Goal: Task Accomplishment & Management: Use online tool/utility

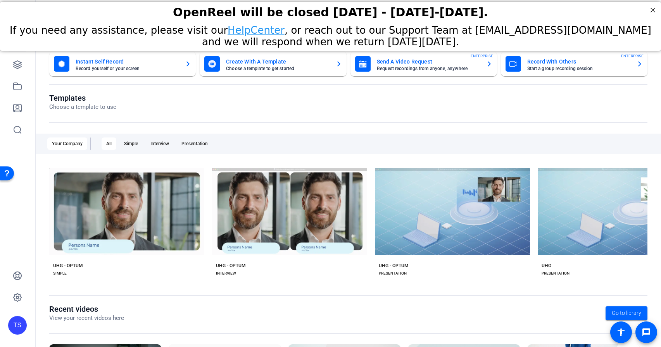
click at [660, 10] on div "OpenReel will be closed [DATE] - [DATE]-[DATE]." at bounding box center [330, 12] width 661 height 21
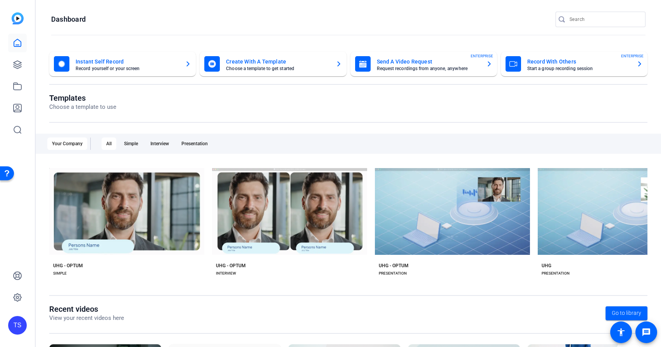
click at [19, 324] on div "TS" at bounding box center [17, 325] width 19 height 19
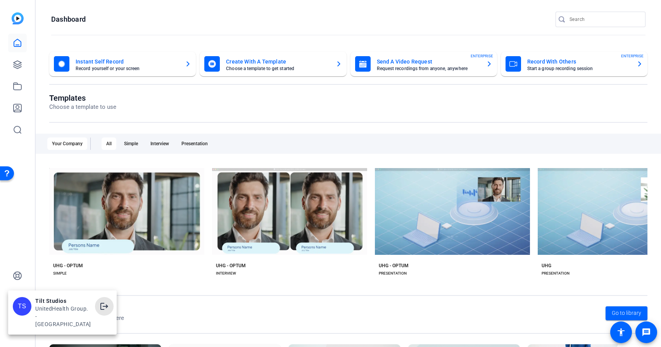
drag, startPoint x: 100, startPoint y: 310, endPoint x: 117, endPoint y: 313, distance: 17.6
click at [100, 310] on mat-icon "logout" at bounding box center [104, 306] width 9 height 9
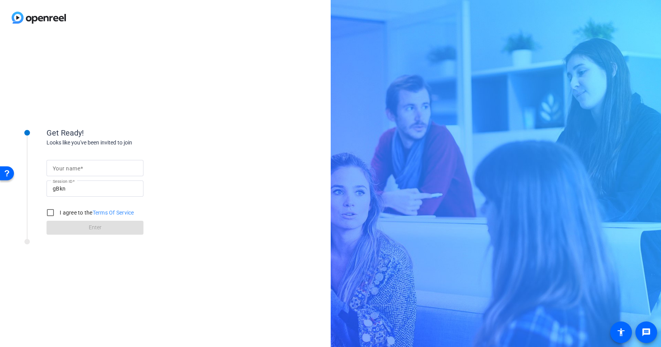
click at [103, 171] on input "Your name" at bounding box center [95, 168] width 84 height 9
click at [208, 100] on div "Get Ready! Looks like you've been invited to join Your name Session ID gBkn I a…" at bounding box center [165, 191] width 331 height 312
click at [79, 171] on mat-label "Your name" at bounding box center [67, 168] width 28 height 6
click at [79, 171] on input "Your name" at bounding box center [95, 168] width 84 height 9
type input "[PERSON_NAME]"
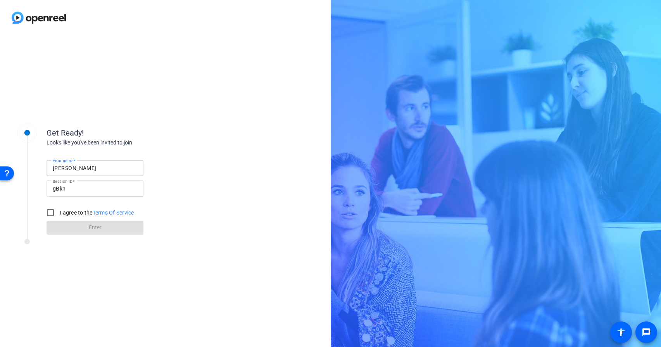
click at [166, 140] on div "Looks like you've been invited to join" at bounding box center [123, 143] width 155 height 8
click at [51, 213] on input "I agree to the Terms Of Service" at bounding box center [50, 212] width 15 height 15
checkbox input "true"
click at [101, 228] on span "Enter" at bounding box center [95, 228] width 13 height 8
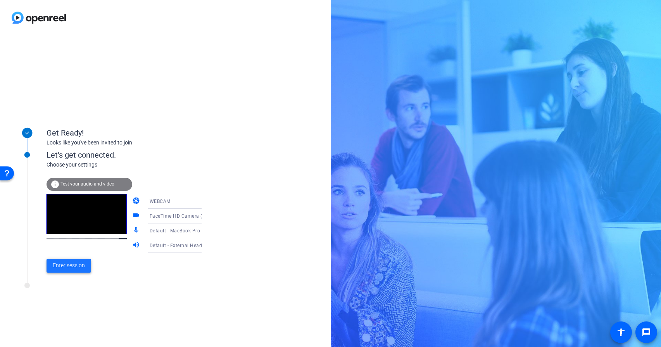
drag, startPoint x: 76, startPoint y: 269, endPoint x: 179, endPoint y: 272, distance: 103.5
click at [77, 269] on span "Enter session" at bounding box center [69, 266] width 32 height 8
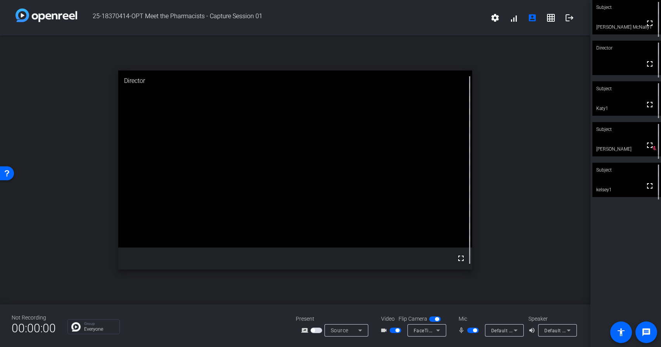
drag, startPoint x: 474, startPoint y: 332, endPoint x: 515, endPoint y: 321, distance: 42.5
click at [475, 331] on span "button" at bounding box center [475, 331] width 4 height 4
click at [637, 176] on div "Subject" at bounding box center [626, 170] width 69 height 15
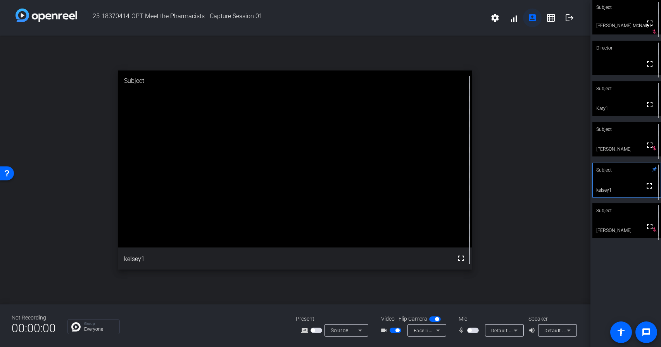
click at [534, 19] on mat-icon "account_box" at bounding box center [531, 17] width 9 height 9
click at [515, 21] on span at bounding box center [513, 18] width 19 height 19
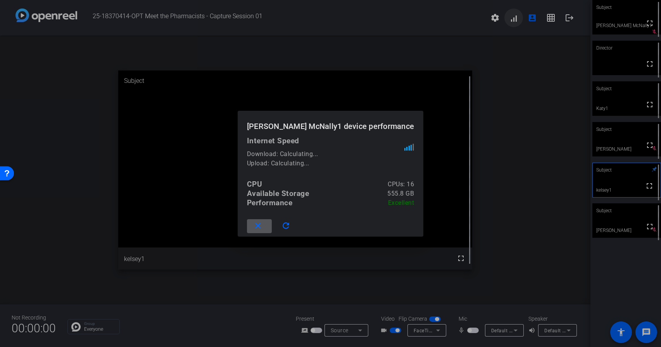
click at [515, 21] on div at bounding box center [330, 173] width 661 height 347
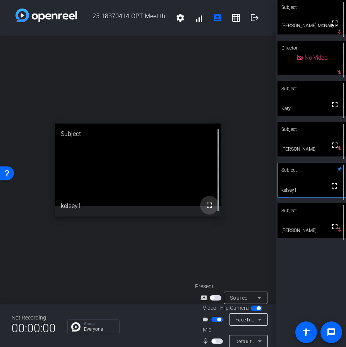
click at [208, 209] on mat-icon "fullscreen" at bounding box center [209, 205] width 9 height 9
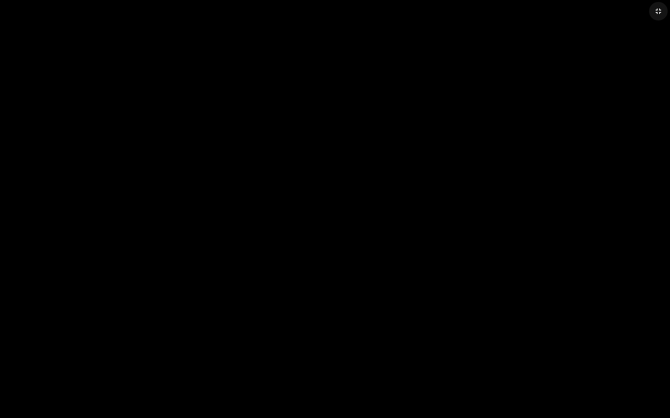
click at [659, 12] on mat-icon "fullscreen_exit" at bounding box center [657, 11] width 9 height 9
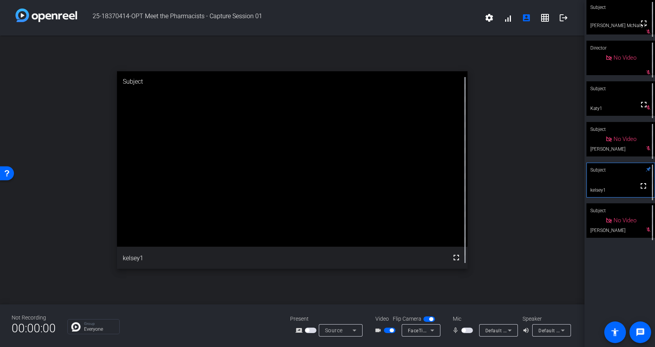
click at [392, 331] on span "button" at bounding box center [392, 331] width 4 height 4
click at [394, 332] on span "button" at bounding box center [390, 330] width 12 height 5
click at [391, 333] on mat-slide-toggle at bounding box center [390, 330] width 13 height 8
click at [391, 331] on span "button" at bounding box center [392, 331] width 4 height 4
click at [618, 279] on div "Subject No Video [PERSON_NAME] McNally1 mic_off_outline Director No Video mic_o…" at bounding box center [620, 173] width 71 height 347
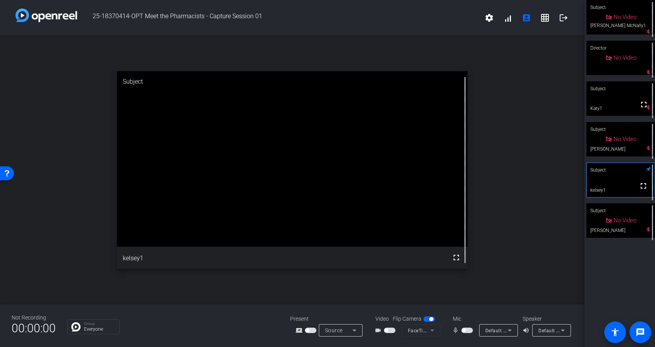
click at [622, 300] on div "Subject No Video [PERSON_NAME] McNally1 mic_off_outline Director No Video mic_o…" at bounding box center [620, 173] width 71 height 347
click at [618, 284] on div "Subject No Video [PERSON_NAME] McNally1 mic_off_outline Director No Video mic_o…" at bounding box center [620, 173] width 71 height 347
click at [390, 330] on span "button" at bounding box center [390, 330] width 12 height 5
click at [615, 287] on div "Subject fullscreen [PERSON_NAME] McNally1 mic_off_outline Director No Video mic…" at bounding box center [620, 173] width 71 height 347
drag, startPoint x: 390, startPoint y: 330, endPoint x: 412, endPoint y: 328, distance: 22.6
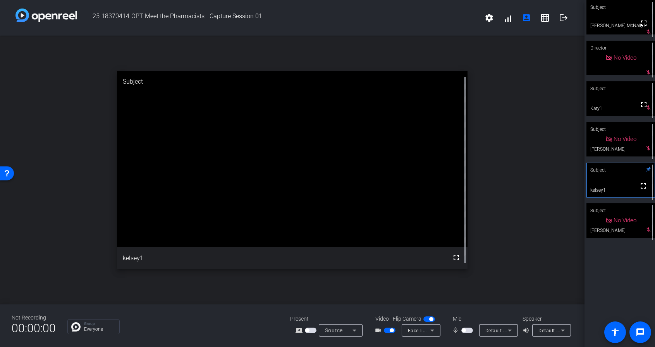
click at [390, 330] on span "button" at bounding box center [392, 331] width 4 height 4
drag, startPoint x: 389, startPoint y: 332, endPoint x: 442, endPoint y: 329, distance: 53.6
click at [389, 332] on span "button" at bounding box center [390, 330] width 12 height 5
click at [561, 256] on div "open_in_new Subject fullscreen kelsey1" at bounding box center [292, 170] width 585 height 269
click at [619, 270] on div "Subject fullscreen [PERSON_NAME] McNally1 mic_off_outline Director fullscreen S…" at bounding box center [620, 173] width 71 height 347
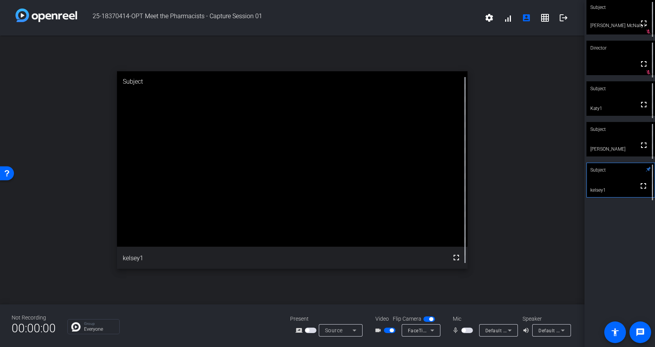
click at [466, 330] on span "button" at bounding box center [468, 330] width 12 height 5
click at [467, 330] on span "button" at bounding box center [469, 331] width 4 height 4
click at [468, 329] on span "button" at bounding box center [468, 330] width 12 height 5
click at [467, 330] on span "button" at bounding box center [468, 330] width 12 height 5
click at [594, 246] on div "Subject fullscreen [PERSON_NAME] McNally1 mic_off_outline Director fullscreen S…" at bounding box center [620, 173] width 71 height 347
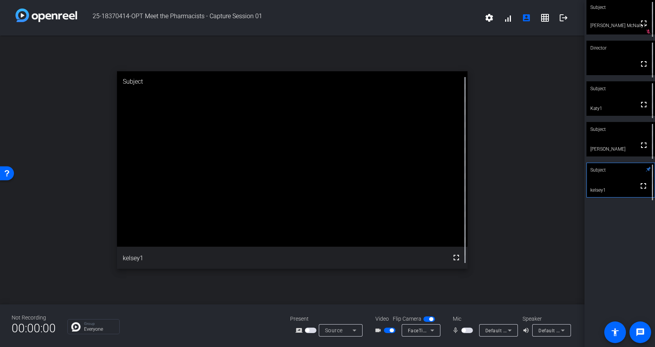
click at [467, 330] on span "button" at bounding box center [468, 330] width 12 height 5
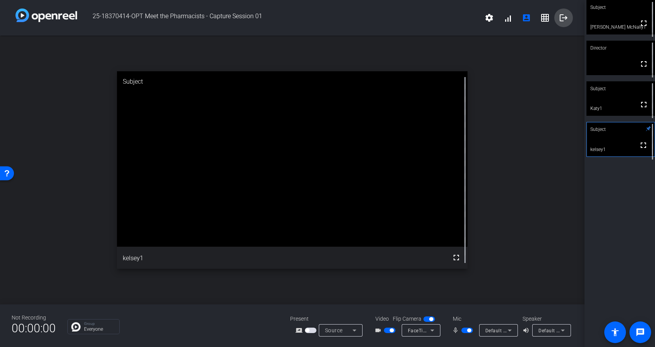
click at [563, 17] on mat-icon "logout" at bounding box center [563, 17] width 9 height 9
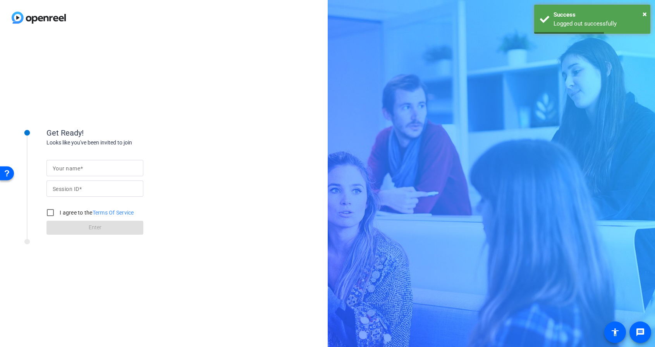
click at [204, 47] on div "Get Ready! Looks like you've been invited to join Your name Session ID I agree …" at bounding box center [164, 191] width 328 height 312
